Goal: Transaction & Acquisition: Purchase product/service

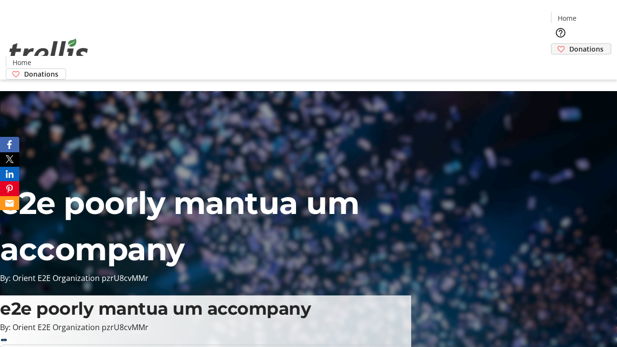
click at [569, 44] on span "Donations" at bounding box center [586, 49] width 34 height 10
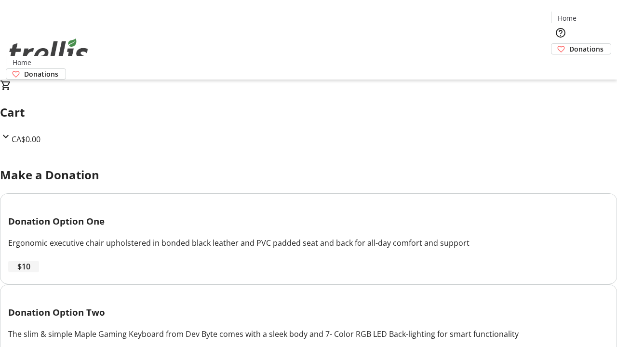
click at [30, 272] on span "$10" at bounding box center [23, 267] width 13 height 12
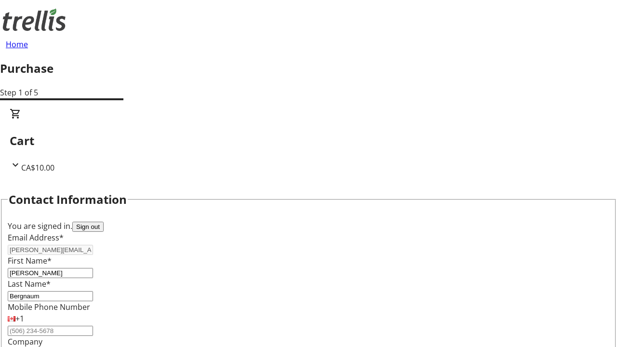
select select "CA"
type input "Kelowna"
select select "BC"
type input "Kelowna"
type input "V1Y 0C2"
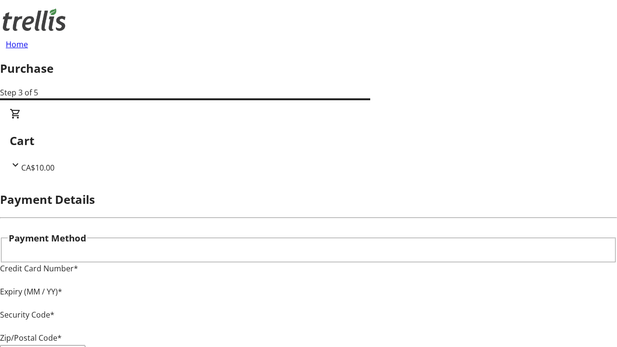
type input "V1Y 0C2"
